Goal: Browse casually

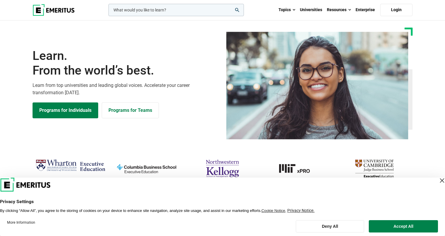
scroll to position [12, 0]
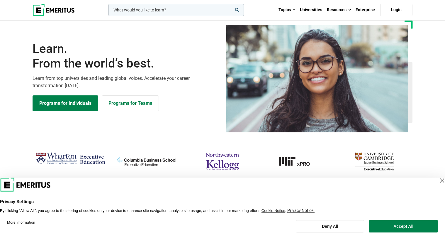
click at [438, 181] on div "Close Layer" at bounding box center [442, 180] width 8 height 8
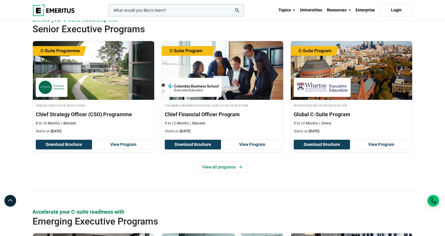
scroll to position [0, 0]
